Goal: Information Seeking & Learning: Learn about a topic

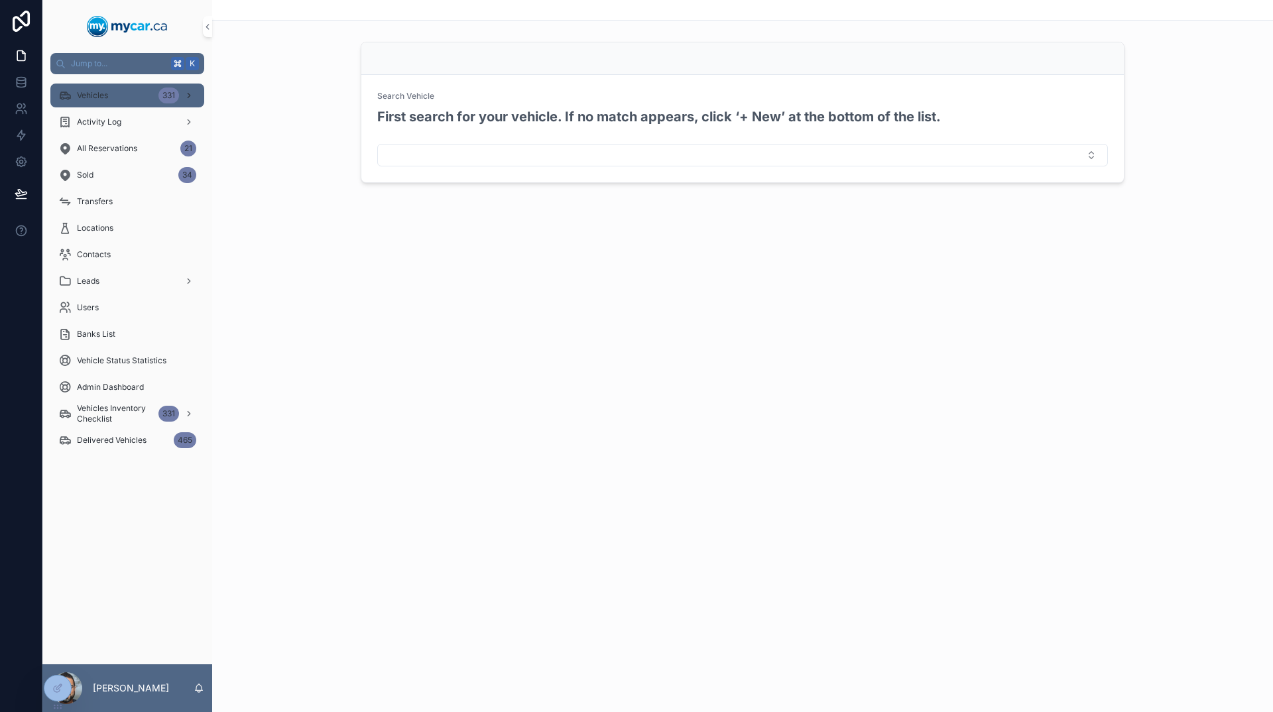
click at [191, 105] on div "331" at bounding box center [177, 95] width 38 height 21
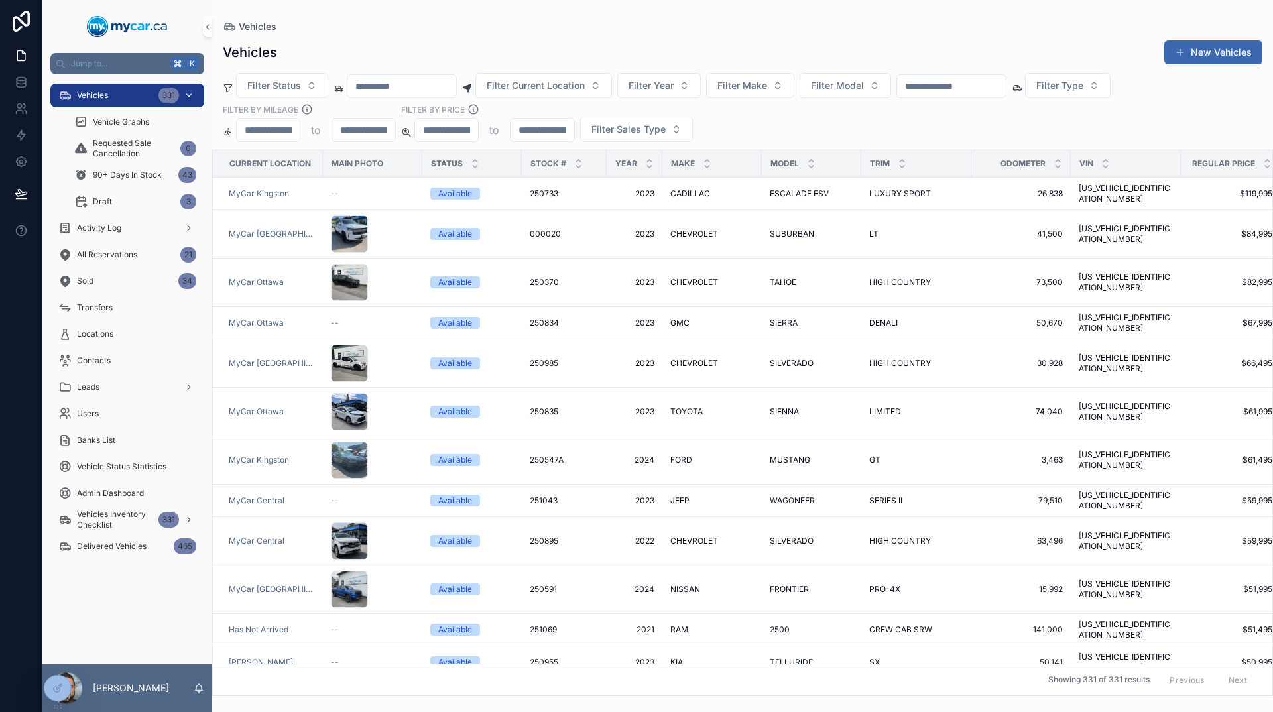
click at [164, 95] on div "331" at bounding box center [168, 96] width 21 height 16
click at [134, 169] on div "90+ Days In Stock 43" at bounding box center [135, 174] width 122 height 21
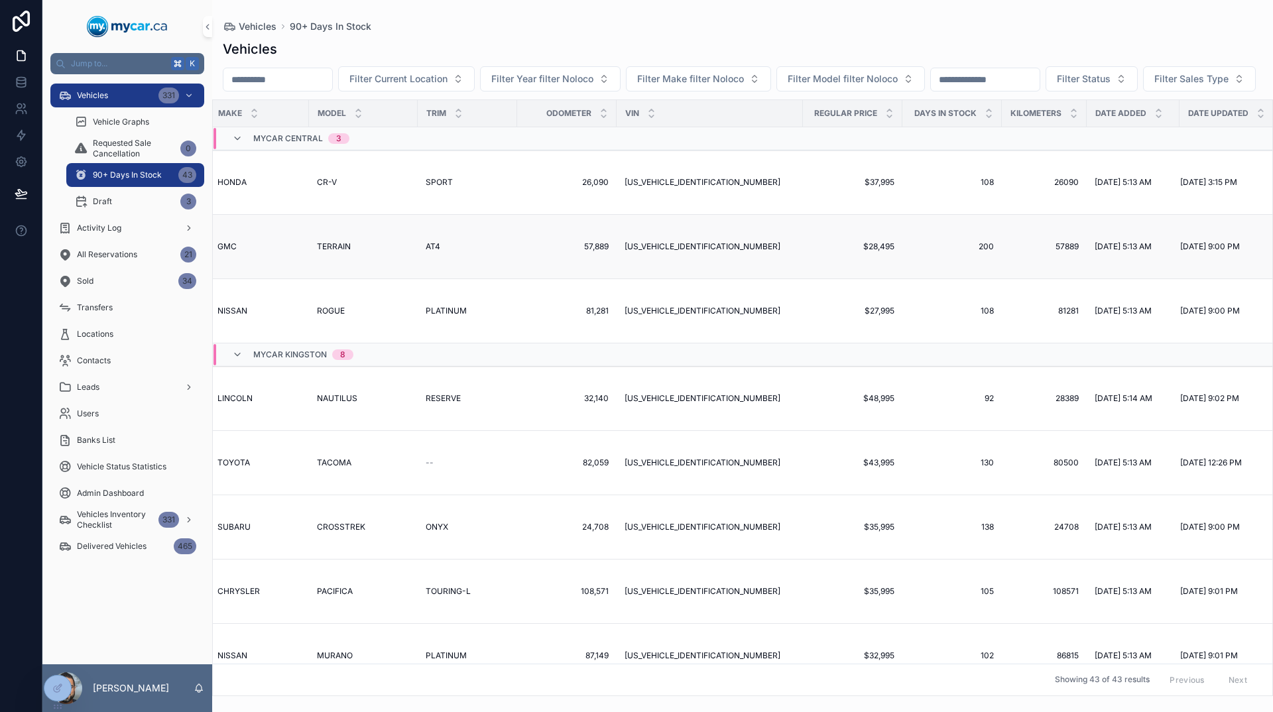
scroll to position [0, 585]
